Goal: Check status

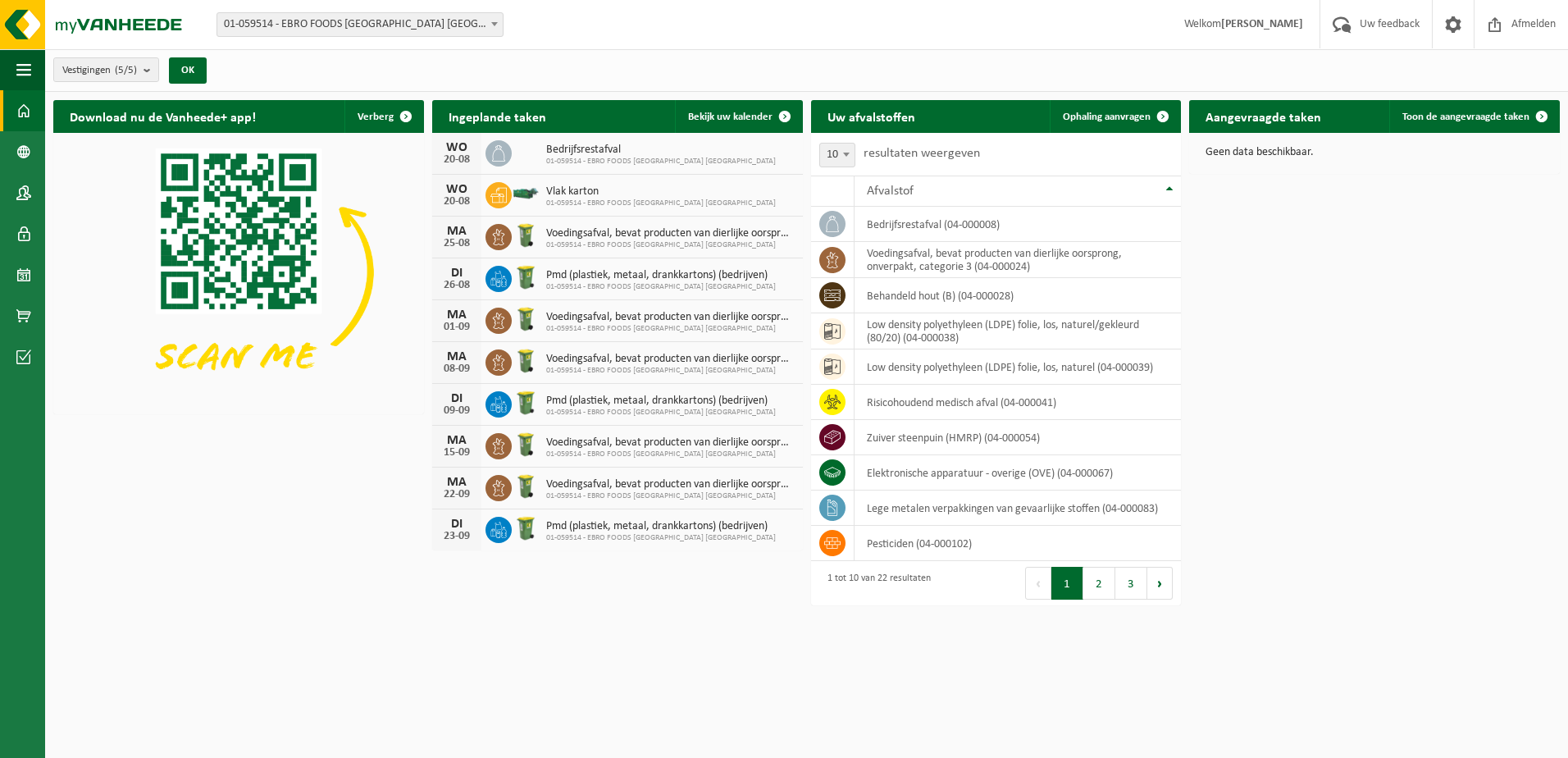
drag, startPoint x: 602, startPoint y: 117, endPoint x: 620, endPoint y: 118, distance: 18.0
click at [602, 117] on div "Ingeplande taken Bekijk uw kalender" at bounding box center [617, 117] width 370 height 33
click at [706, 114] on span "Bekijk uw kalender" at bounding box center [730, 117] width 84 height 11
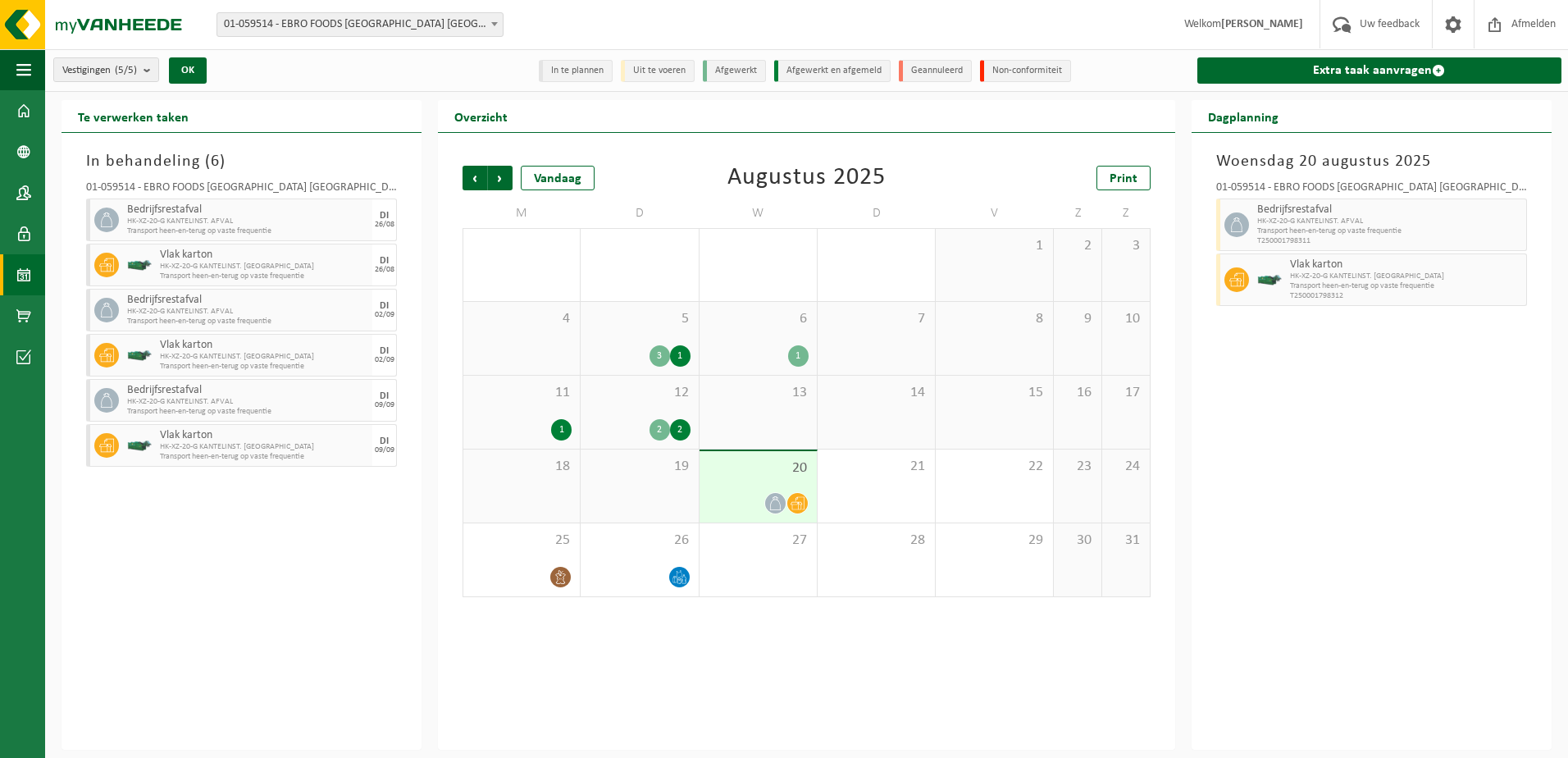
click at [798, 502] on icon at bounding box center [798, 503] width 14 height 13
